Goal: Find specific page/section

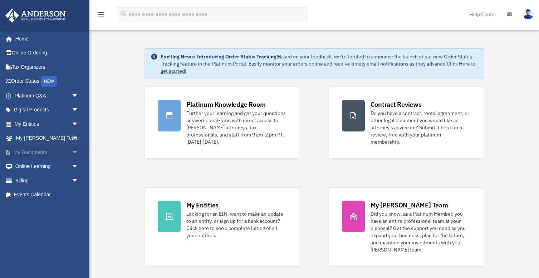
click at [45, 151] on link "My Documents arrow_drop_down" at bounding box center [47, 152] width 84 height 14
click at [76, 151] on span "arrow_drop_down" at bounding box center [79, 152] width 14 height 15
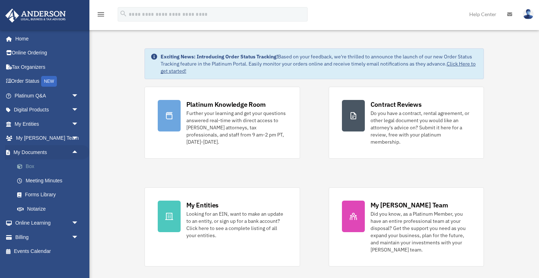
click at [27, 167] on link "Box" at bounding box center [49, 166] width 79 height 14
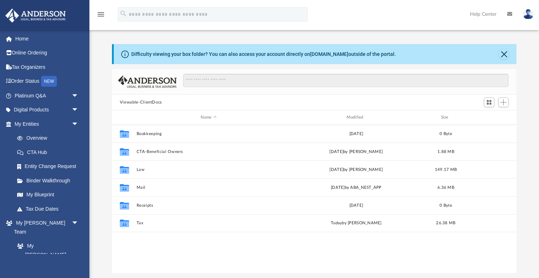
scroll to position [162, 405]
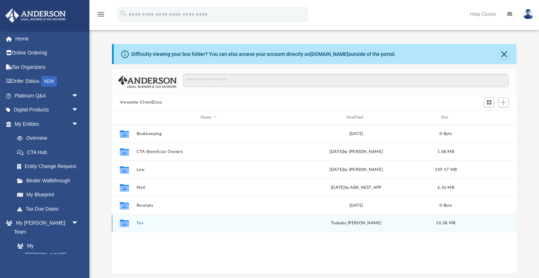
click at [141, 222] on button "Tax" at bounding box center [208, 222] width 145 height 5
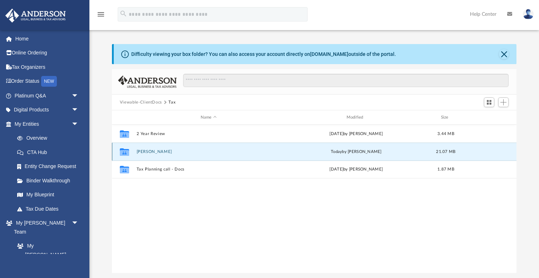
click at [156, 150] on button "Jiang, Yuwen" at bounding box center [208, 151] width 145 height 5
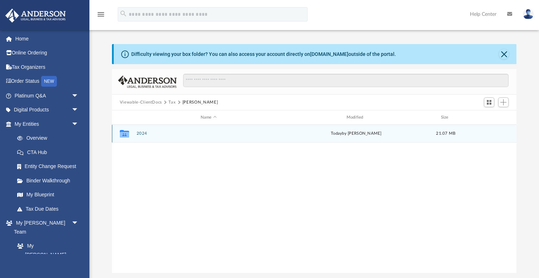
click at [145, 136] on div "Collaborated Folder 2024 today by Jasmine Splunge 21.07 MB" at bounding box center [314, 133] width 405 height 18
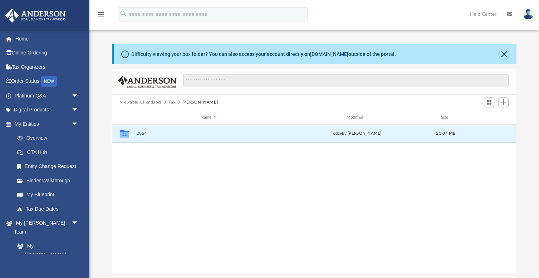
click at [140, 132] on button "2024" at bounding box center [208, 133] width 145 height 5
